Goal: Task Accomplishment & Management: Manage account settings

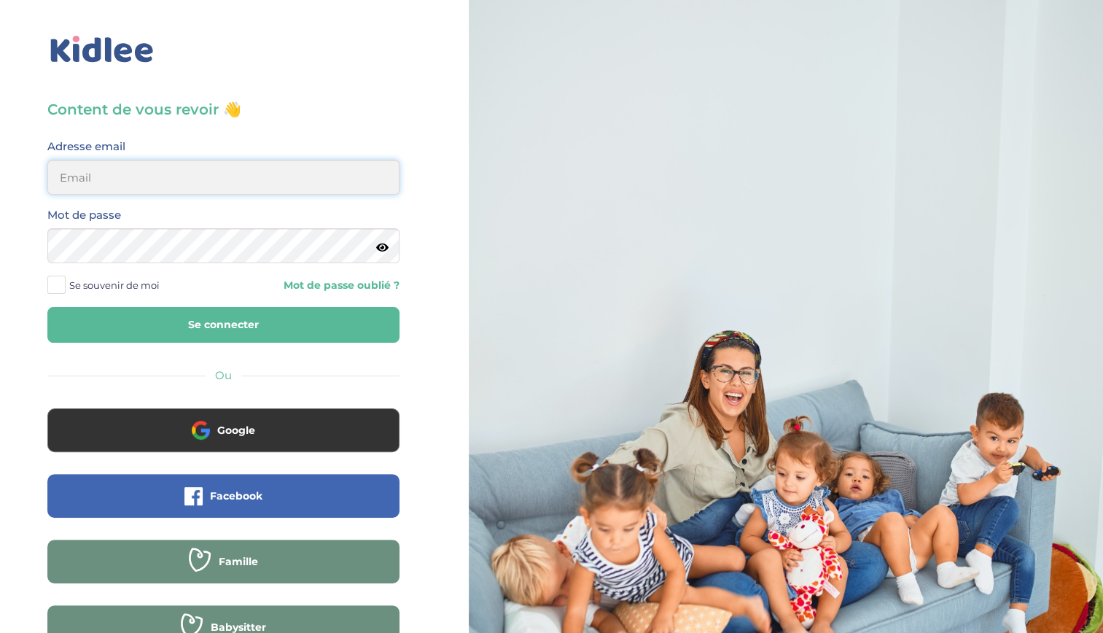
type input "romaneescaffre@gmail.com"
click at [359, 327] on button "Se connecter" at bounding box center [223, 325] width 352 height 36
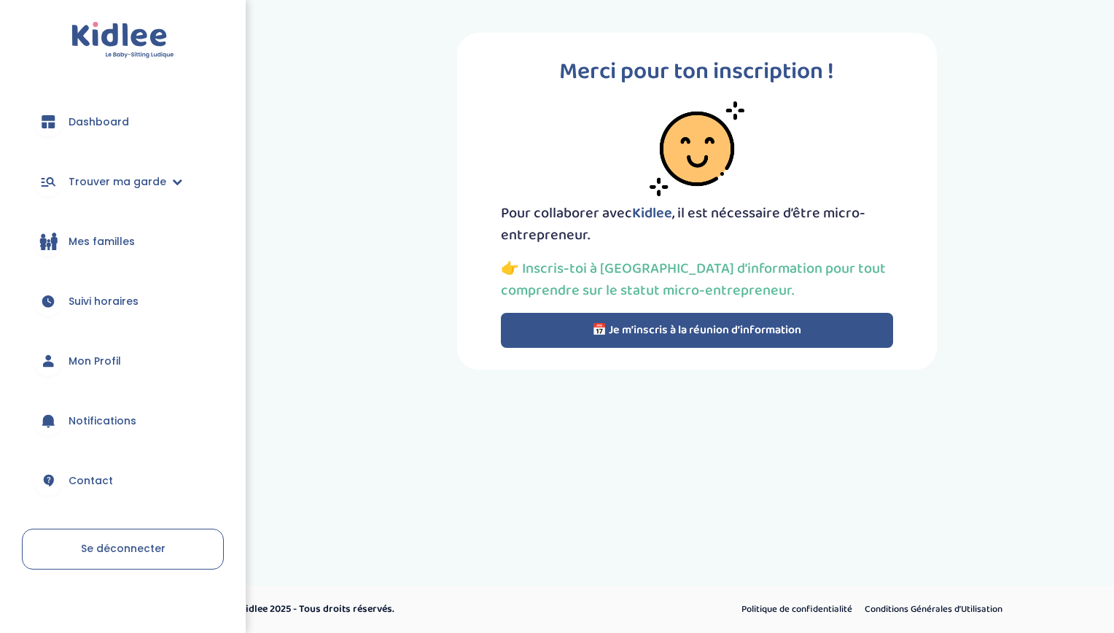
click at [598, 320] on button "📅 Je m’inscris à la réunion d’information" at bounding box center [697, 330] width 392 height 35
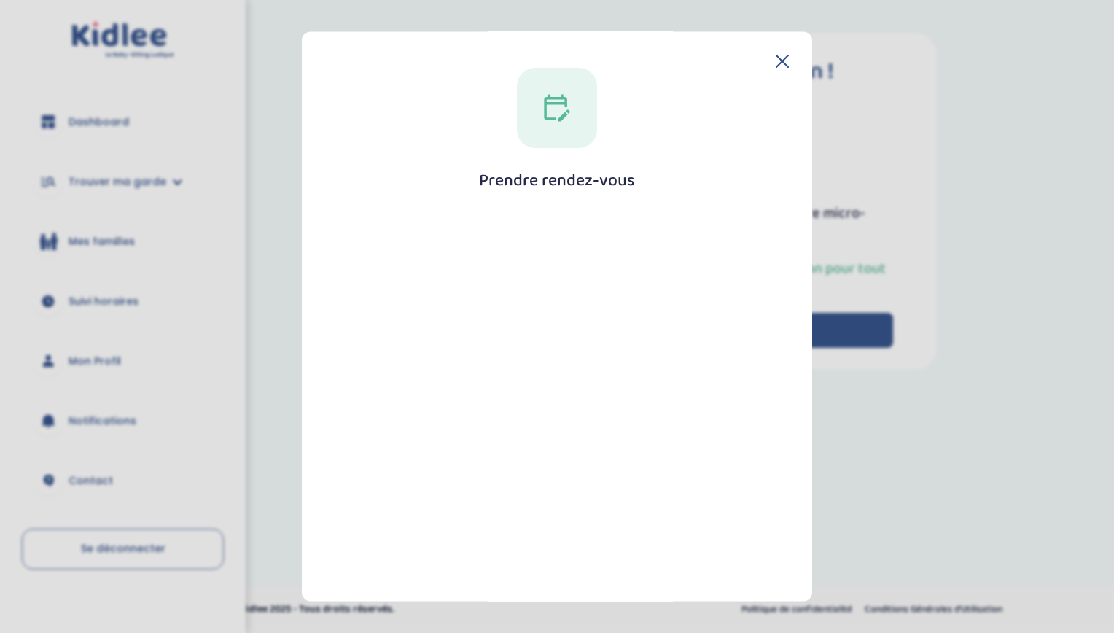
click at [233, 319] on section "Prendre rendez-vous [GEOGRAPHIC_DATA]" at bounding box center [557, 316] width 1114 height 633
